Goal: Information Seeking & Learning: Understand process/instructions

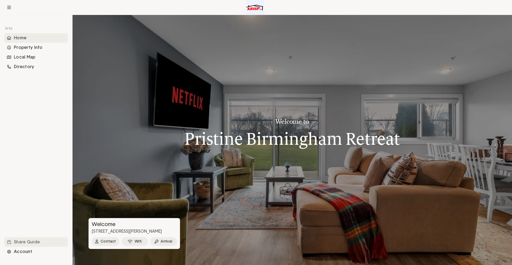
click at [31, 244] on div "Share Guide" at bounding box center [36, 242] width 64 height 10
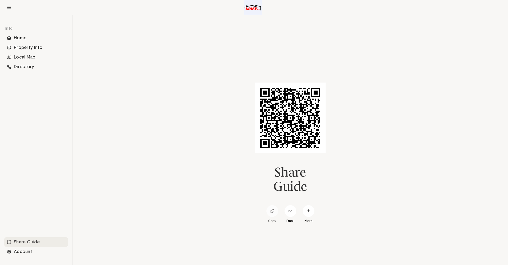
click at [272, 210] on icon at bounding box center [272, 210] width 3 height 3
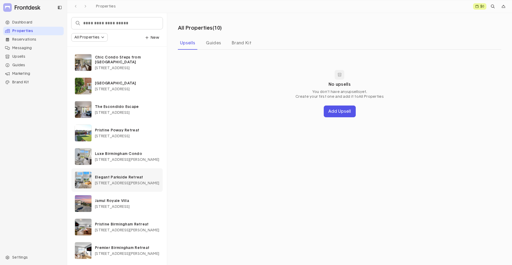
click at [117, 182] on span "[STREET_ADDRESS][PERSON_NAME]" at bounding box center [127, 183] width 64 height 4
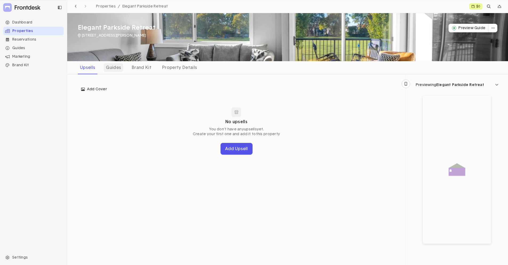
click at [121, 69] on div "Guides" at bounding box center [113, 67] width 19 height 9
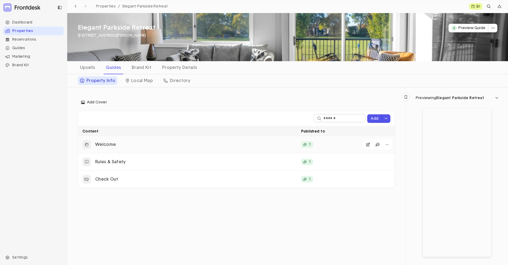
click at [180, 144] on p "Welcome" at bounding box center [196, 145] width 202 height 6
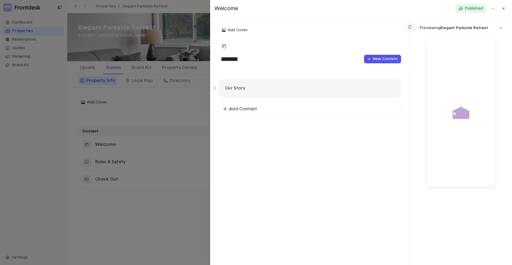
click at [256, 85] on div "Our Story" at bounding box center [309, 88] width 173 height 8
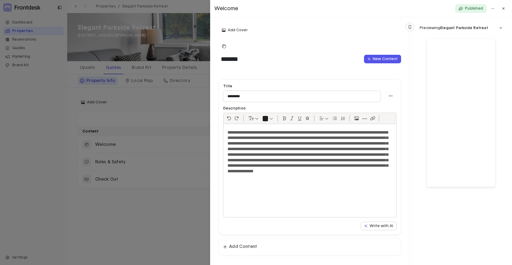
click at [175, 227] on div at bounding box center [256, 132] width 512 height 265
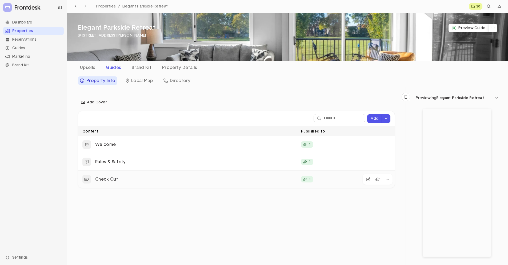
click at [119, 177] on p "Check Out" at bounding box center [196, 179] width 202 height 6
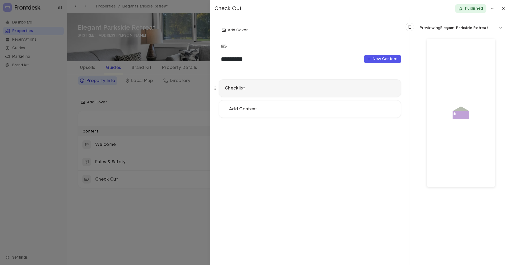
click at [249, 94] on div "Checklist" at bounding box center [310, 88] width 182 height 17
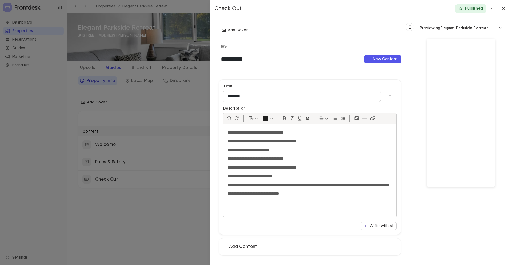
drag, startPoint x: 229, startPoint y: 131, endPoint x: 291, endPoint y: 143, distance: 63.7
click at [291, 143] on div "**********" at bounding box center [310, 170] width 173 height 93
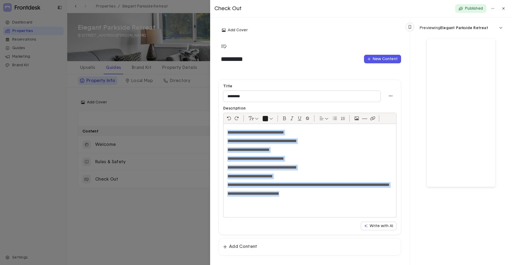
drag, startPoint x: 318, startPoint y: 199, endPoint x: 215, endPoint y: 123, distance: 127.2
click at [215, 123] on div "**********" at bounding box center [310, 167] width 200 height 193
copy div "**********"
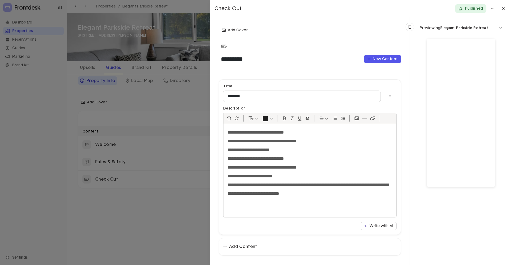
click at [164, 113] on div at bounding box center [256, 132] width 512 height 265
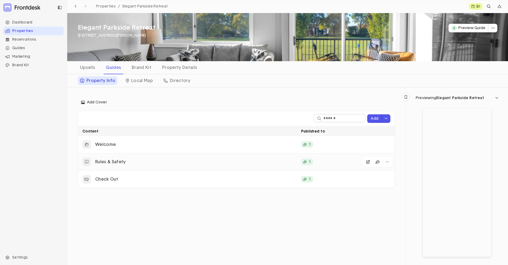
click at [130, 164] on p "Rules & Safety" at bounding box center [196, 162] width 202 height 6
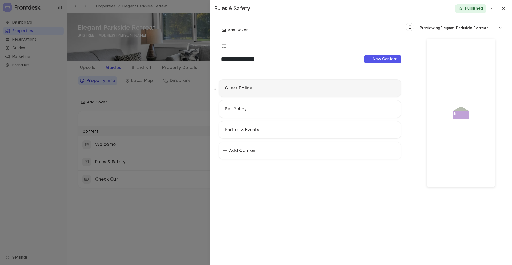
click at [263, 87] on p "Guest Policy" at bounding box center [310, 88] width 170 height 6
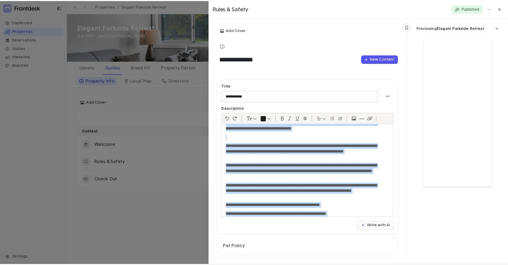
scroll to position [130, 0]
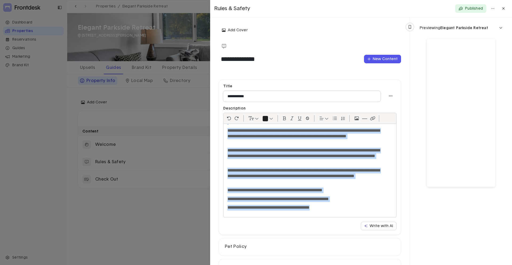
drag, startPoint x: 227, startPoint y: 131, endPoint x: 282, endPoint y: 220, distance: 104.5
click at [282, 220] on div "**********" at bounding box center [309, 157] width 173 height 146
copy div "**********"
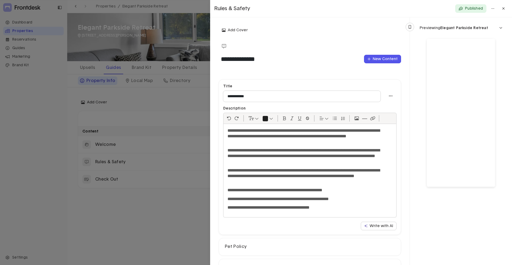
click at [157, 98] on div at bounding box center [256, 132] width 512 height 265
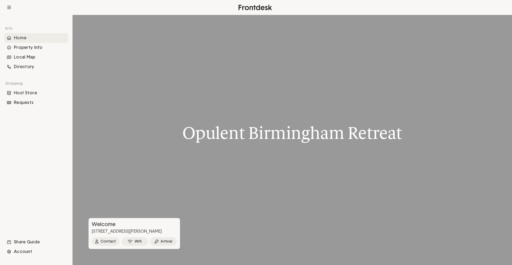
click at [43, 204] on div "Info Home Property Info Local Map Directory Shopping Host Store Requests Share …" at bounding box center [36, 139] width 64 height 233
click at [134, 238] on button "Wifi" at bounding box center [135, 241] width 27 height 9
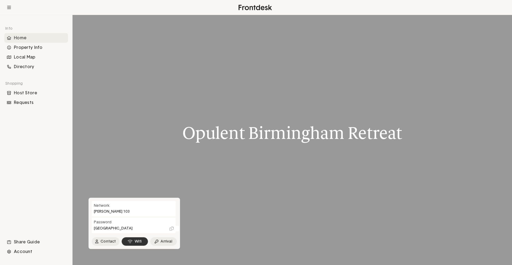
click at [133, 240] on button "Wifi" at bounding box center [135, 241] width 27 height 9
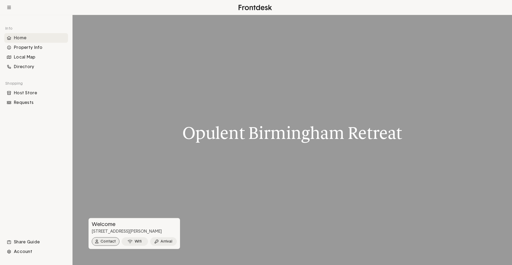
click at [105, 240] on button "Contact" at bounding box center [106, 241] width 28 height 9
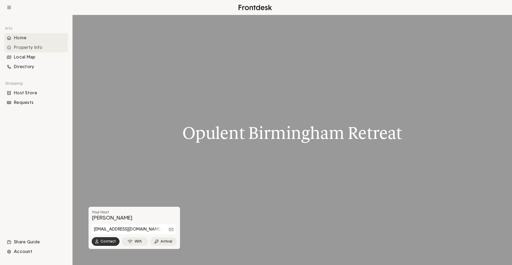
click at [47, 48] on div "Property Info" at bounding box center [36, 48] width 64 height 10
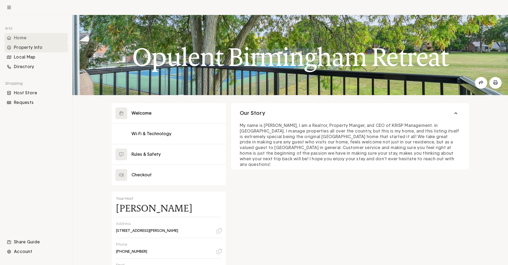
click at [43, 41] on div "Home" at bounding box center [36, 38] width 64 height 10
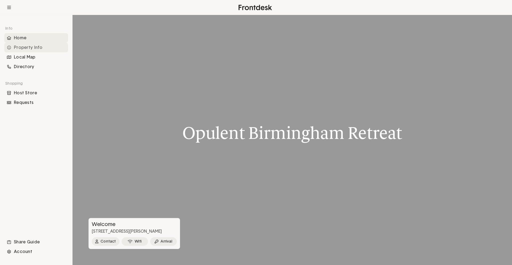
click at [33, 47] on div "Property Info" at bounding box center [36, 48] width 64 height 10
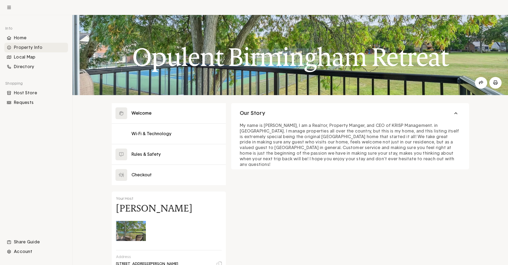
click at [32, 43] on div "Property Info" at bounding box center [36, 48] width 64 height 10
click at [35, 39] on div "Home" at bounding box center [36, 38] width 64 height 10
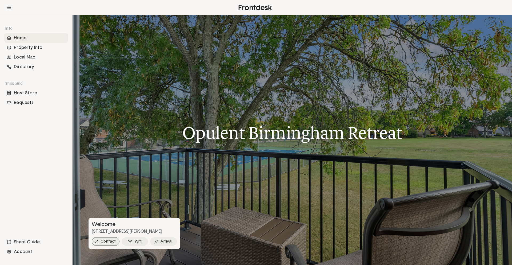
click at [112, 242] on button "Contact" at bounding box center [106, 241] width 28 height 9
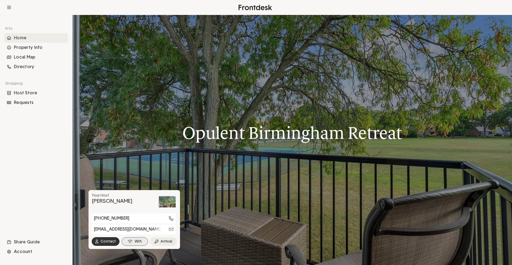
click at [129, 241] on icon "button" at bounding box center [130, 241] width 5 height 4
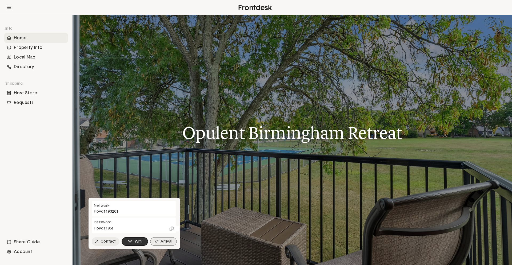
click at [154, 243] on button "Arrival" at bounding box center [163, 241] width 27 height 9
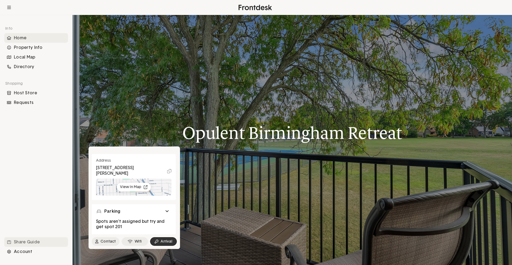
click at [35, 241] on div "Share Guide" at bounding box center [36, 242] width 64 height 10
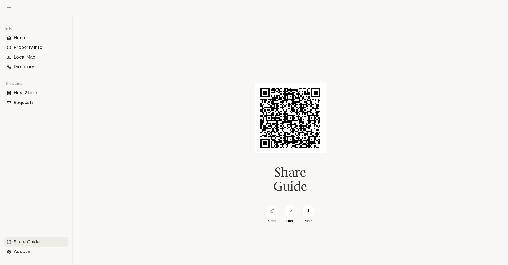
click at [271, 210] on icon at bounding box center [273, 211] width 4 height 4
